Goal: Navigation & Orientation: Understand site structure

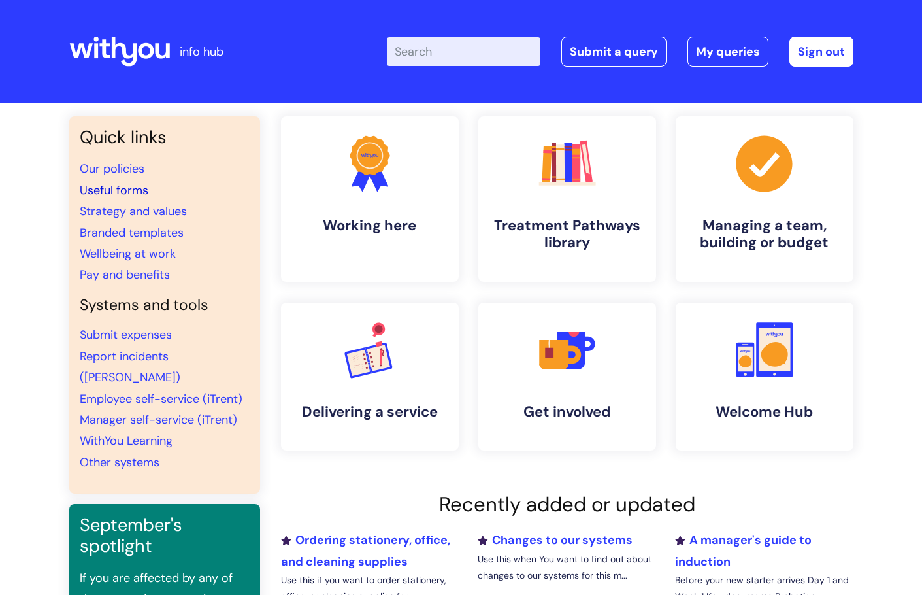
click at [133, 183] on link "Useful forms" at bounding box center [114, 190] width 69 height 16
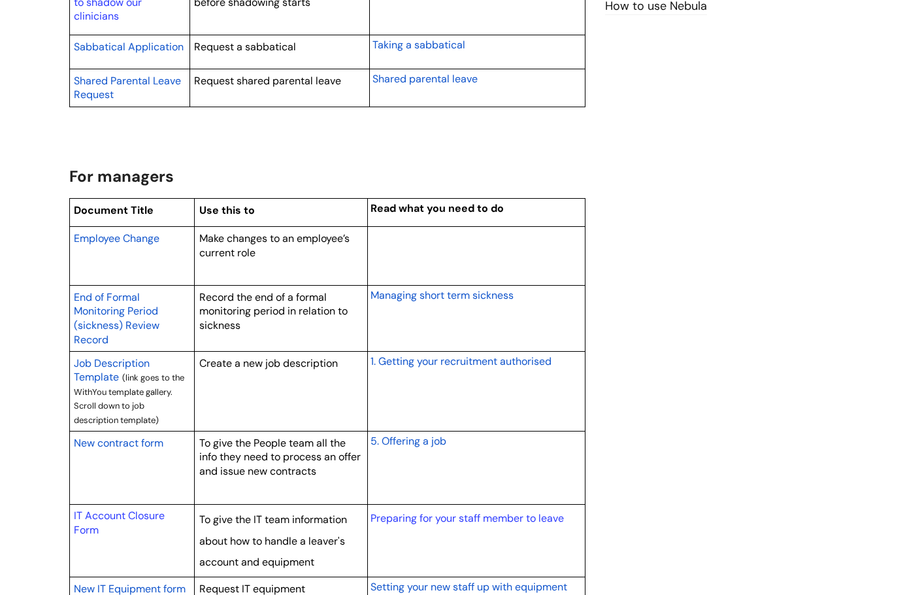
scroll to position [915, 0]
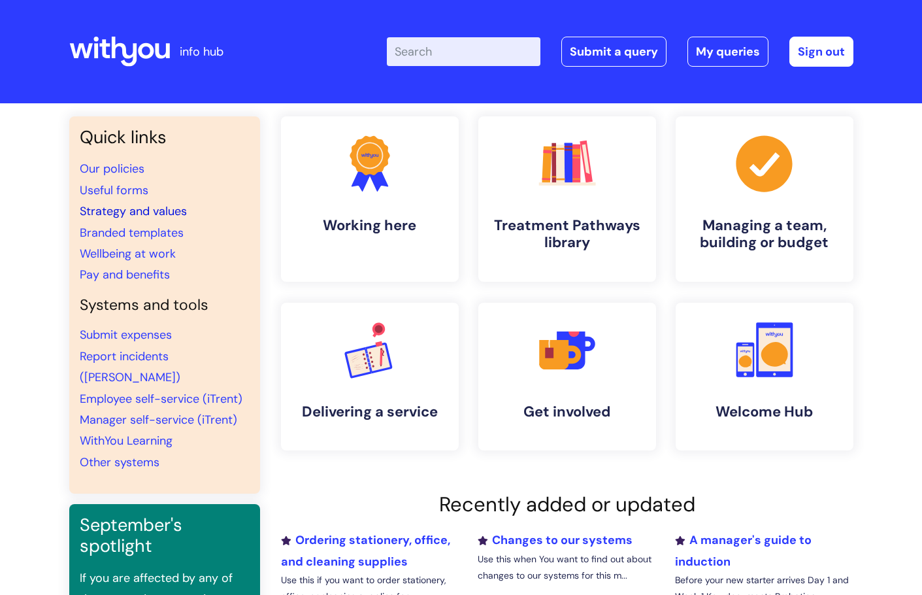
click at [148, 218] on link "Strategy and values" at bounding box center [133, 211] width 107 height 16
click at [123, 258] on link "Wellbeing at work" at bounding box center [128, 254] width 96 height 16
click at [144, 454] on link "Other systems" at bounding box center [120, 462] width 80 height 16
